Goal: Use online tool/utility: Utilize a website feature to perform a specific function

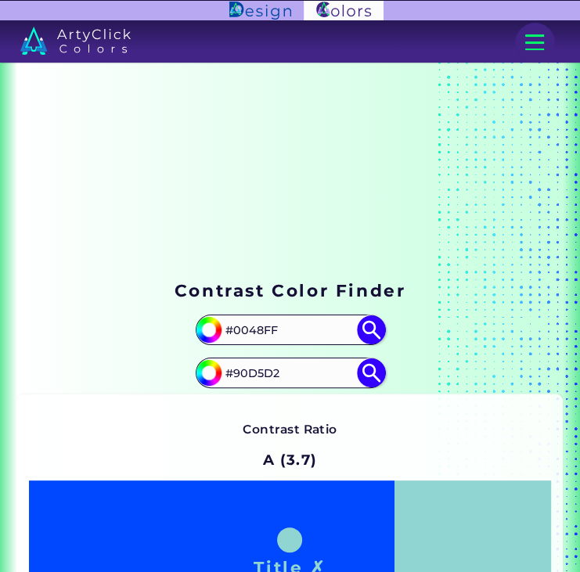
click at [543, 319] on div "#0048ff #0048FF" at bounding box center [290, 330] width 546 height 31
click at [307, 358] on div "#90d5d2 #90D5D2" at bounding box center [290, 373] width 189 height 31
click at [305, 365] on input "#90D5D2" at bounding box center [290, 373] width 141 height 26
type input "#"
paste input "#8a8ea7"
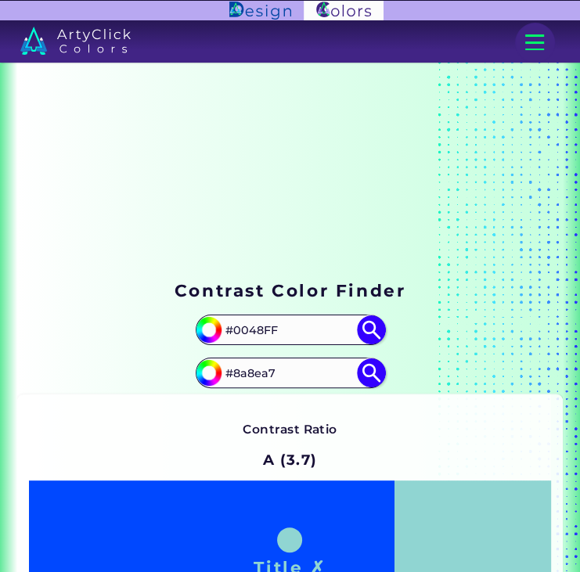
type input "#8a8ea7"
type input "#8A8EA7"
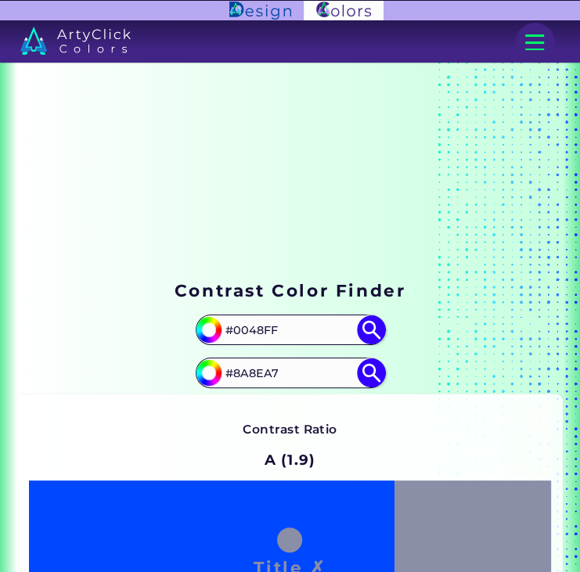
click at [341, 318] on input "#0048FF" at bounding box center [290, 330] width 141 height 26
drag, startPoint x: 341, startPoint y: 318, endPoint x: 107, endPoint y: 325, distance: 233.4
click at [107, 325] on div "#0048ff #0048FF" at bounding box center [290, 330] width 546 height 31
paste input "4d96b6"
type input "#4d96b6"
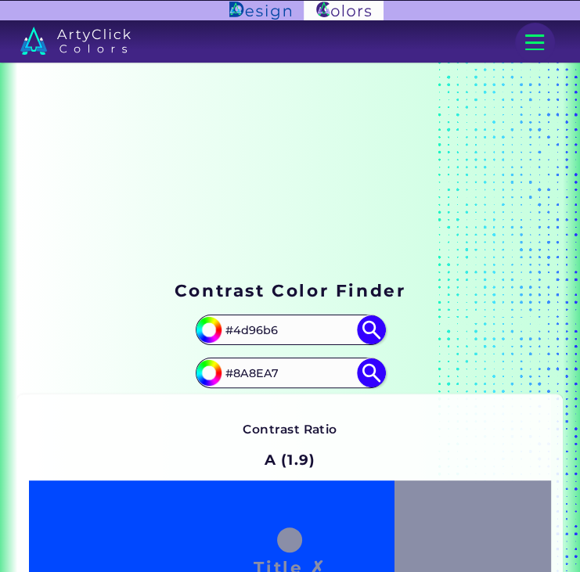
type input "#4d96b6"
type input "#4D96B6"
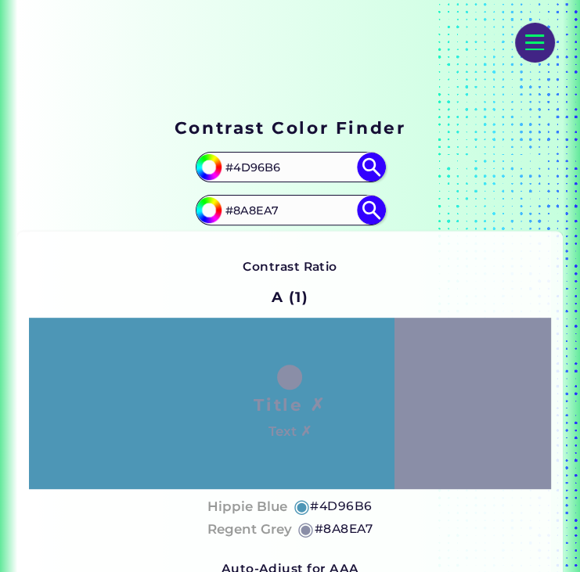
scroll to position [160, 0]
